Goal: Task Accomplishment & Management: Manage account settings

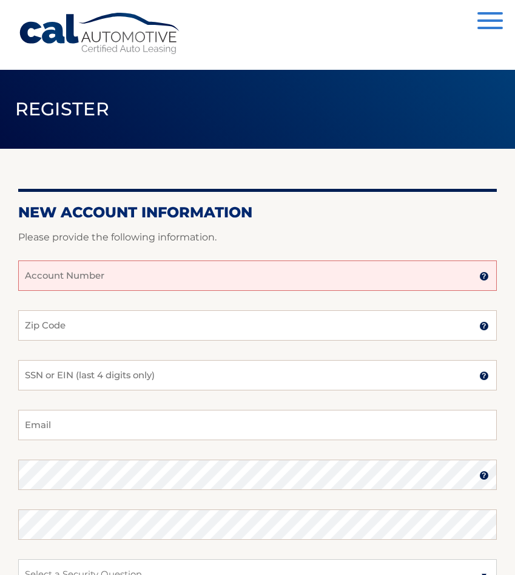
click at [61, 280] on input "Account Number" at bounding box center [257, 275] width 479 height 30
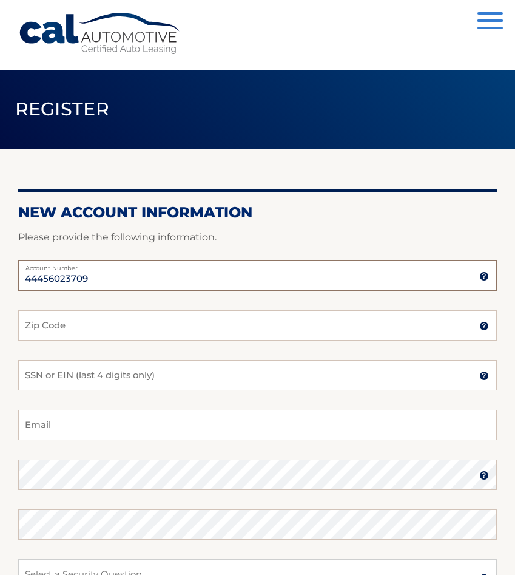
type input "44456023709"
type input "07410"
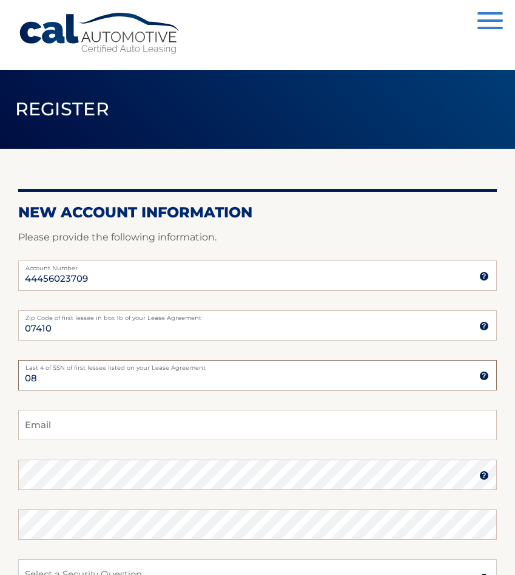
type input "0"
type input "2452"
type input "[EMAIL_ADDRESS][DOMAIN_NAME]"
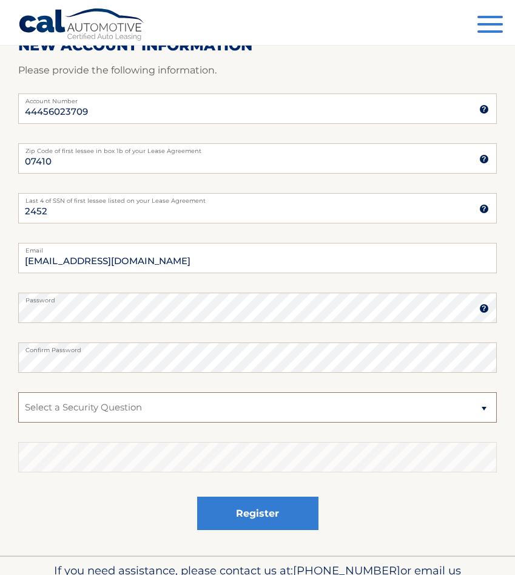
scroll to position [168, 0]
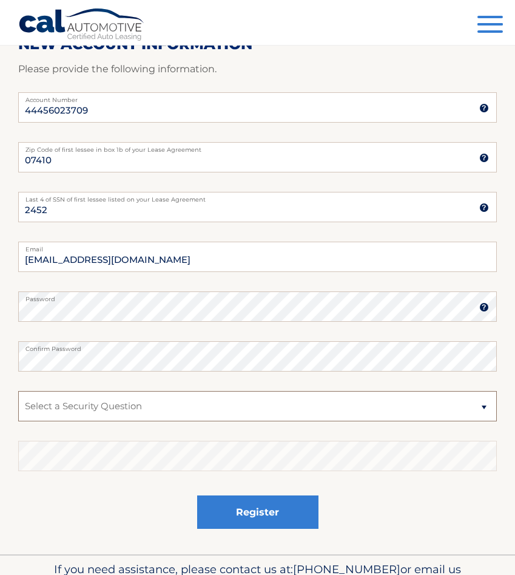
click at [116, 411] on select "Select a Security Question What was the name of your elementary school? What is…" at bounding box center [257, 406] width 479 height 30
select select "1"
click at [18, 391] on select "Select a Security Question What was the name of your elementary school? What is…" at bounding box center [257, 406] width 479 height 30
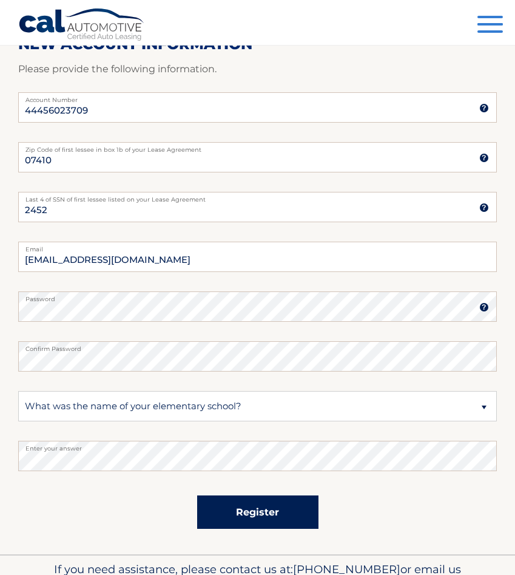
click at [277, 513] on button "Register" at bounding box center [257, 511] width 121 height 33
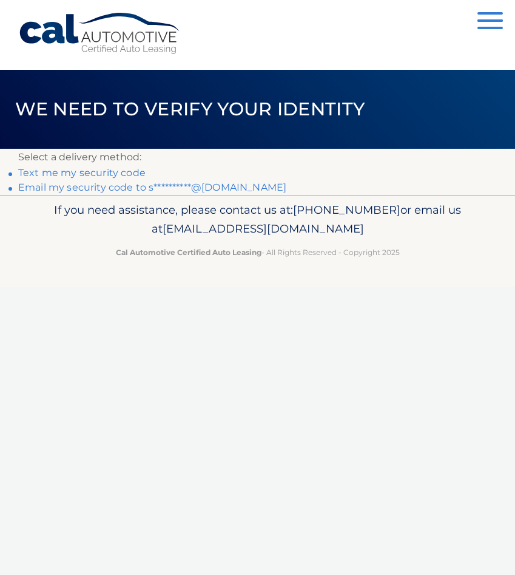
click at [107, 174] on link "Text me my security code" at bounding box center [81, 173] width 127 height 12
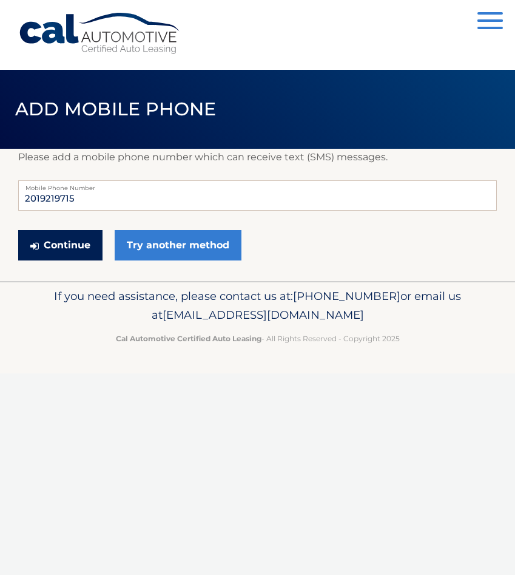
click at [75, 248] on button "Continue" at bounding box center [60, 245] width 84 height 30
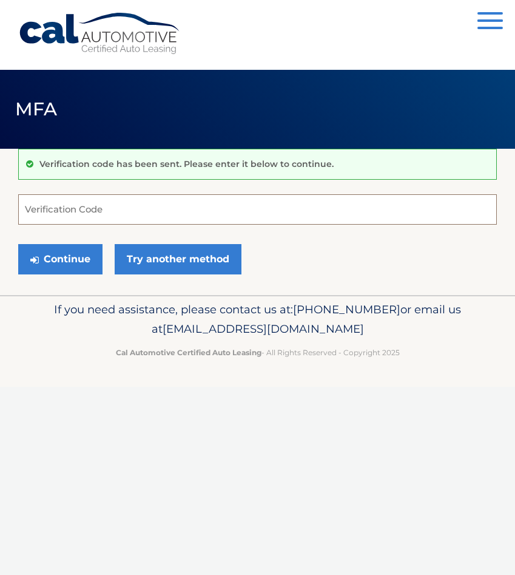
click at [66, 216] on input "Verification Code" at bounding box center [257, 209] width 479 height 30
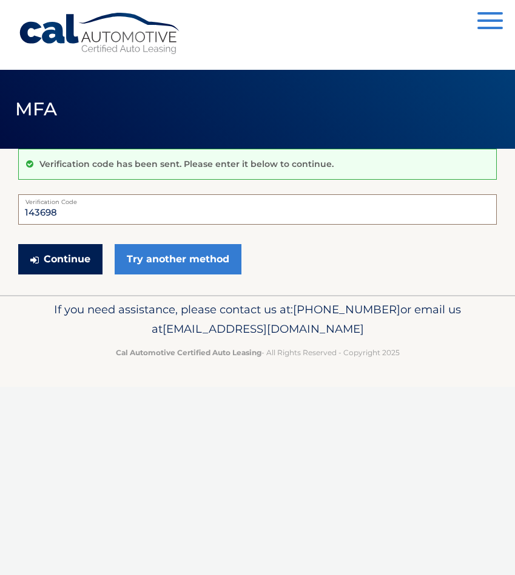
type input "143698"
click at [66, 258] on button "Continue" at bounding box center [60, 259] width 84 height 30
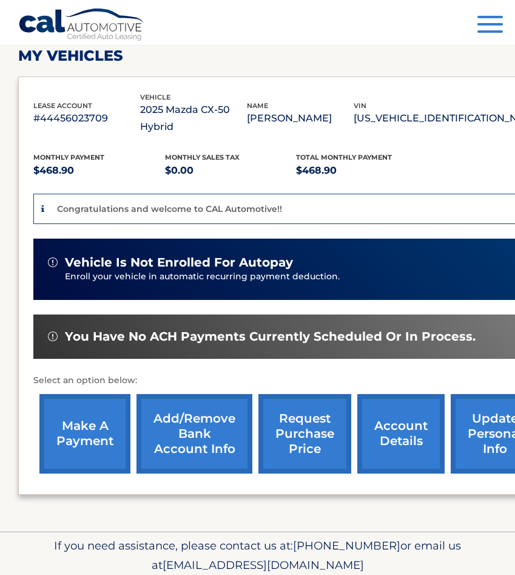
scroll to position [186, 0]
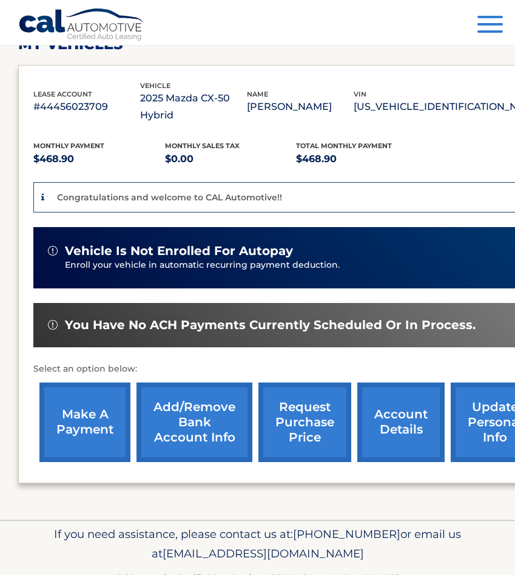
click at [408, 426] on link "account details" at bounding box center [400, 421] width 87 height 79
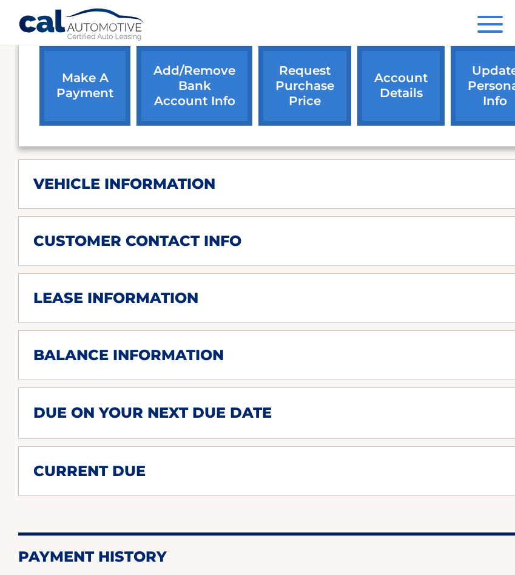
scroll to position [496, 0]
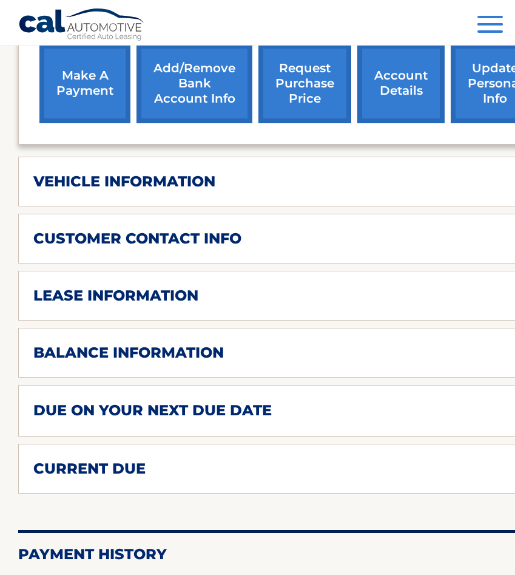
click at [192, 356] on h2 "balance information" at bounding box center [128, 352] width 191 height 18
